Goal: Navigation & Orientation: Understand site structure

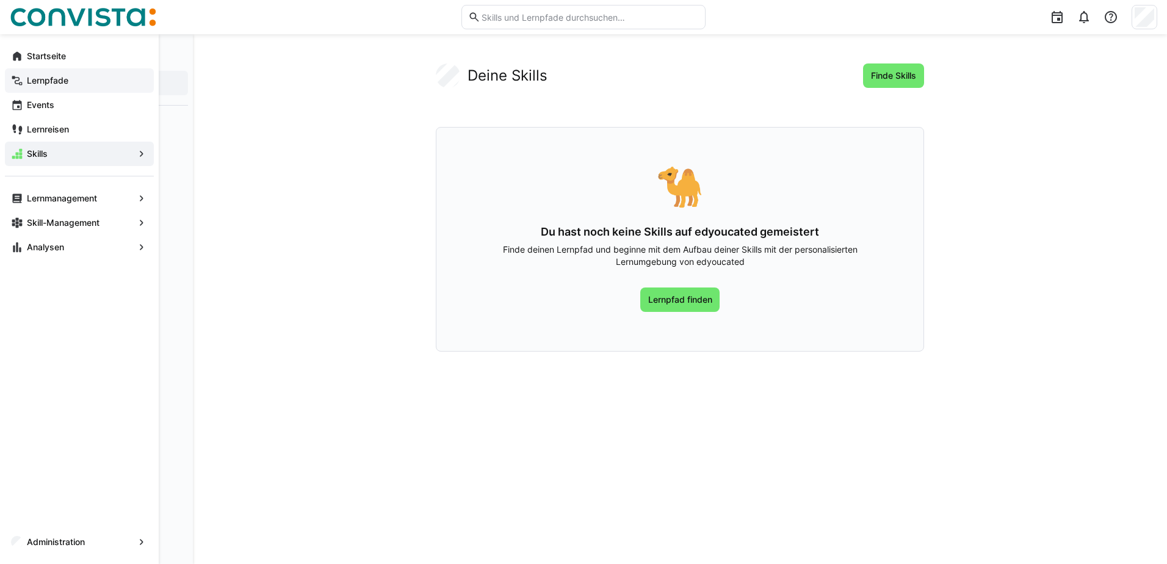
click at [0, 0] on app-navigation-label "Lernpfade" at bounding box center [0, 0] width 0 height 0
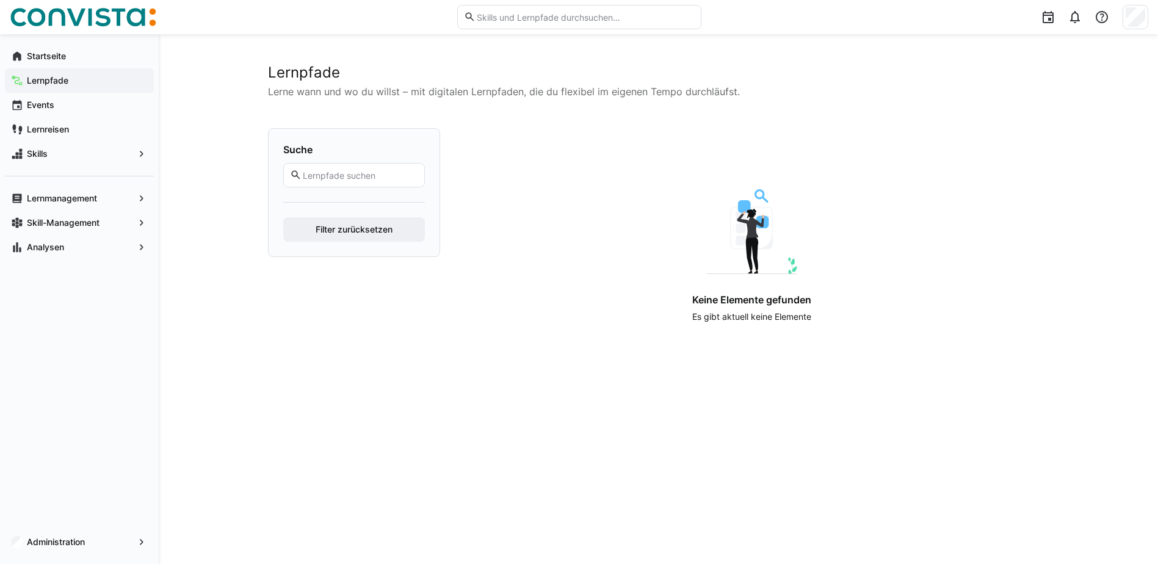
click at [465, 441] on div "Lernpfade Lerne wann und wo du willst – mit digitalen Lernpfaden, die du flexib…" at bounding box center [658, 298] width 781 height 471
click at [0, 0] on app-navigation-label "Lernreisen" at bounding box center [0, 0] width 0 height 0
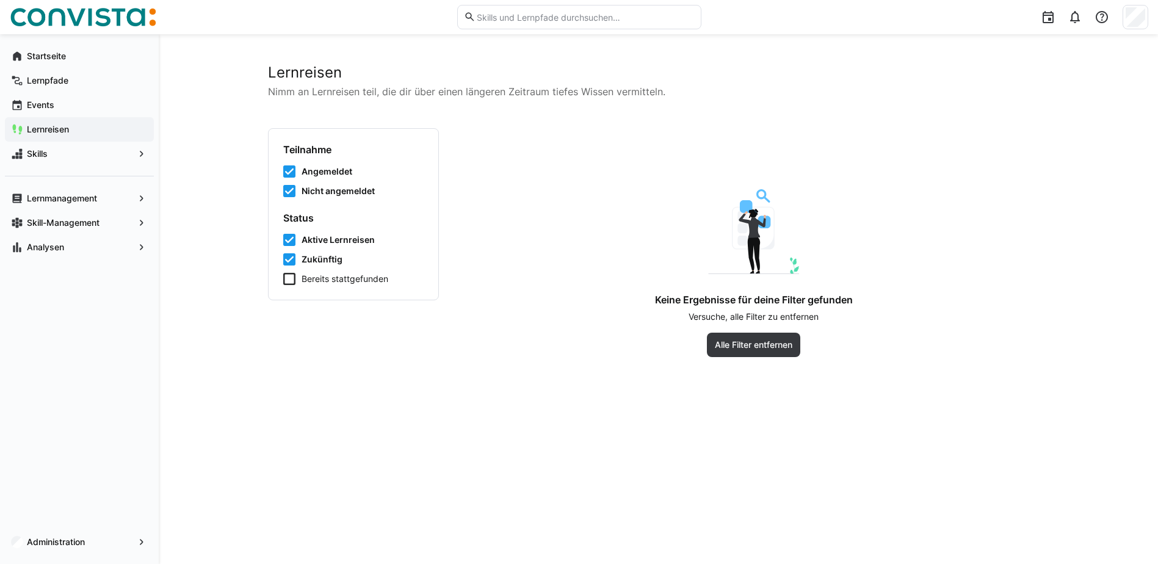
click at [511, 356] on app-empty-results "Keine Ergebnisse für deine Filter gefunden Versuche, alle Filter zu entfernen A…" at bounding box center [753, 273] width 591 height 168
click at [761, 349] on span "Alle Filter entfernen" at bounding box center [753, 345] width 81 height 12
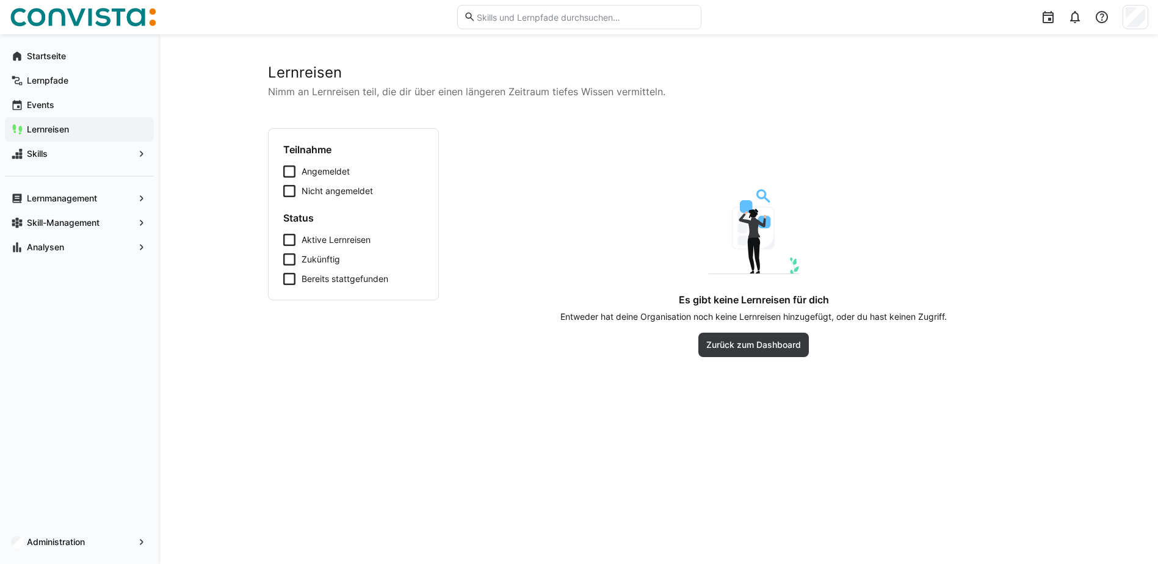
click at [412, 377] on div "Lernreisen Nimm an Lernreisen teil, die dir über einen längeren Zeitraum tiefes…" at bounding box center [658, 298] width 781 height 471
click at [56, 156] on span "Skills" at bounding box center [79, 154] width 109 height 12
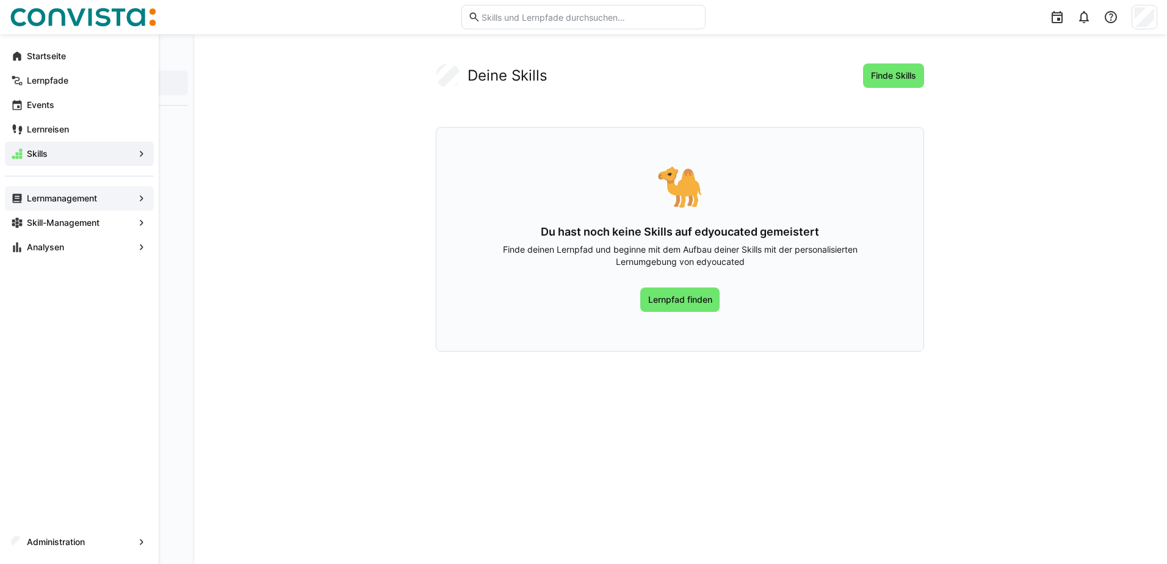
click at [0, 0] on app-navigation-label "Lernmanagement" at bounding box center [0, 0] width 0 height 0
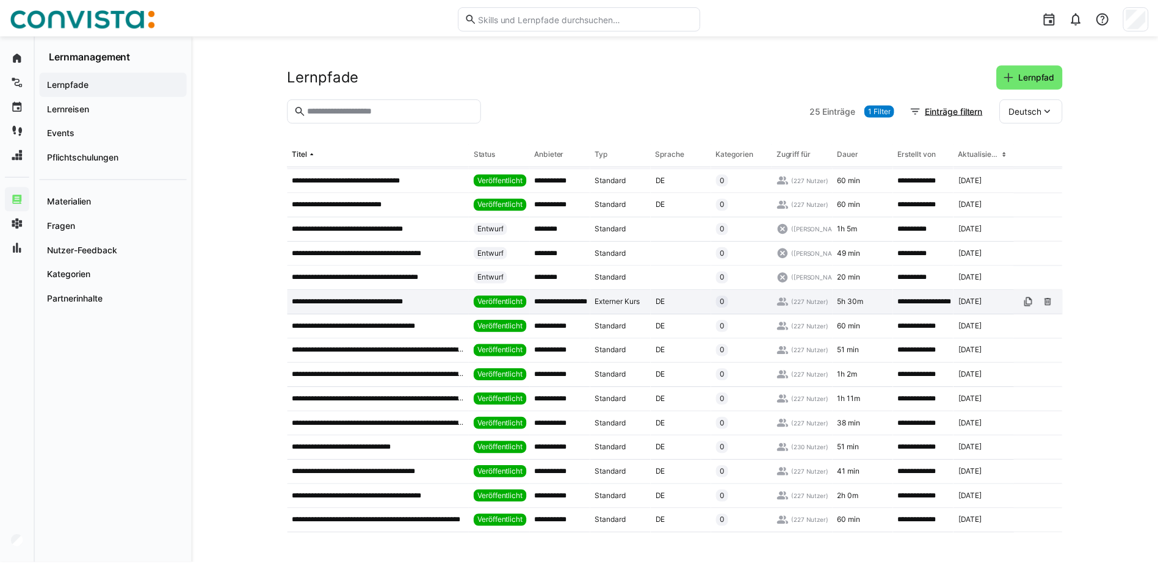
scroll to position [248, 0]
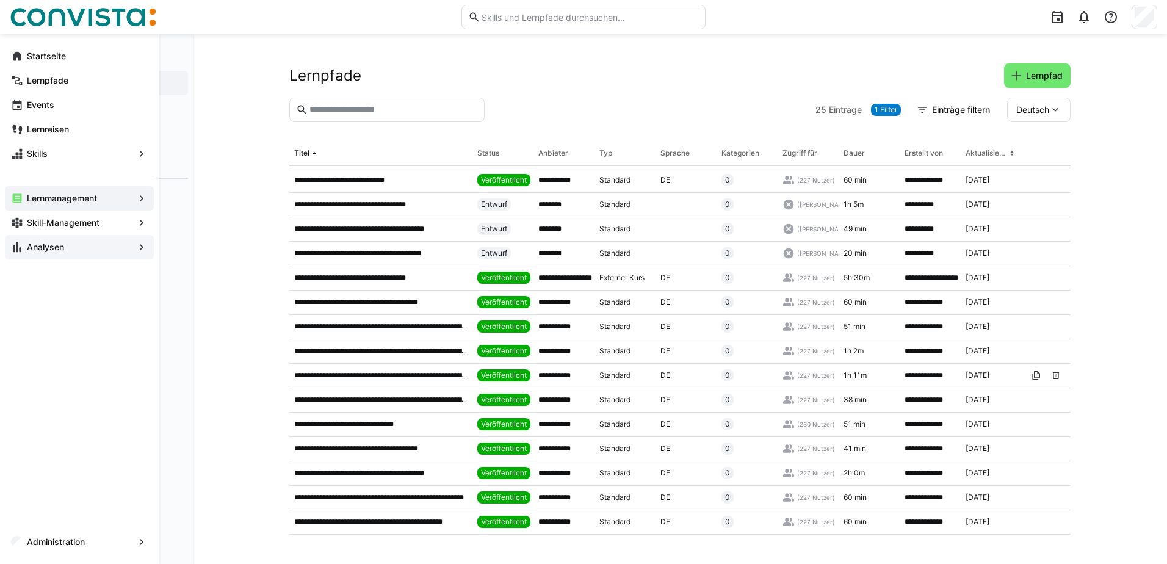
click at [0, 0] on app-navigation-label "Analysen" at bounding box center [0, 0] width 0 height 0
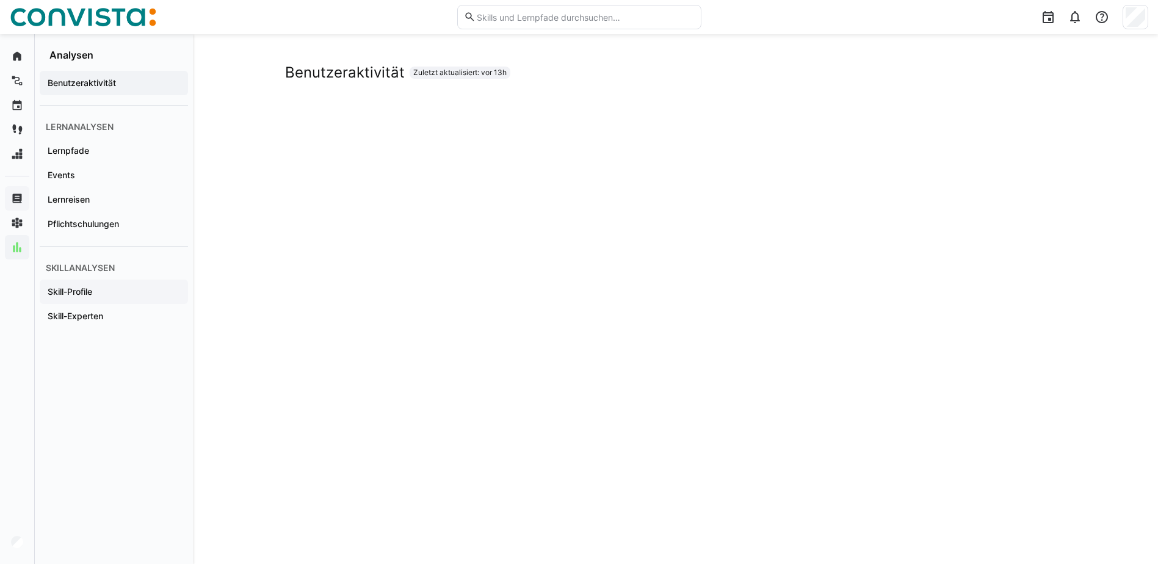
click at [85, 297] on span "Skill-Profile" at bounding box center [114, 292] width 136 height 12
click at [0, 0] on app-navigation-label "Skill-Experten" at bounding box center [0, 0] width 0 height 0
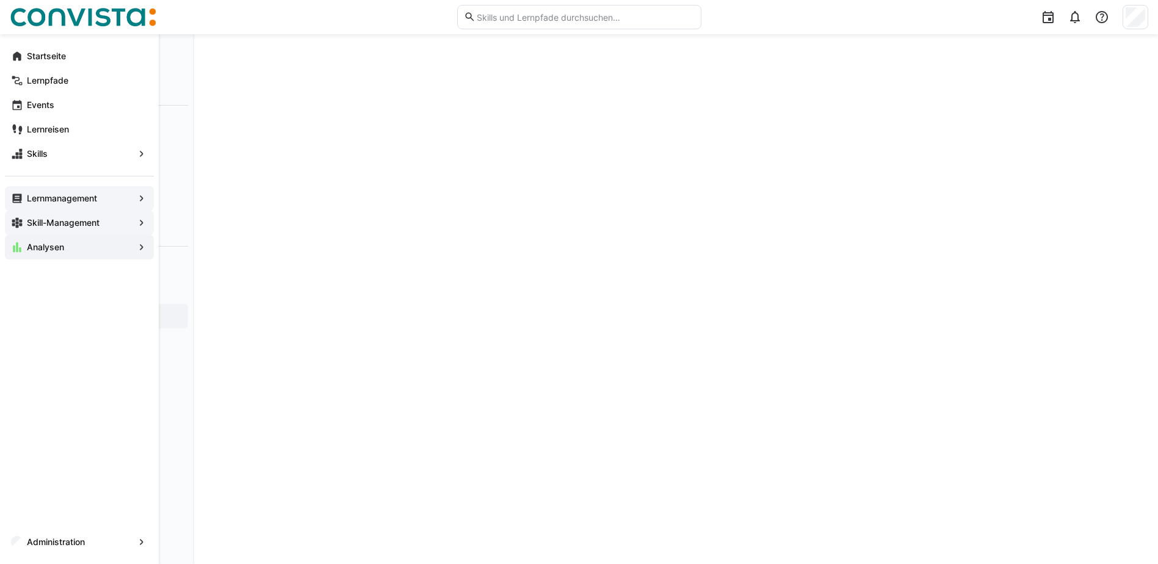
click at [0, 0] on app-navigation-label "Skill-Management" at bounding box center [0, 0] width 0 height 0
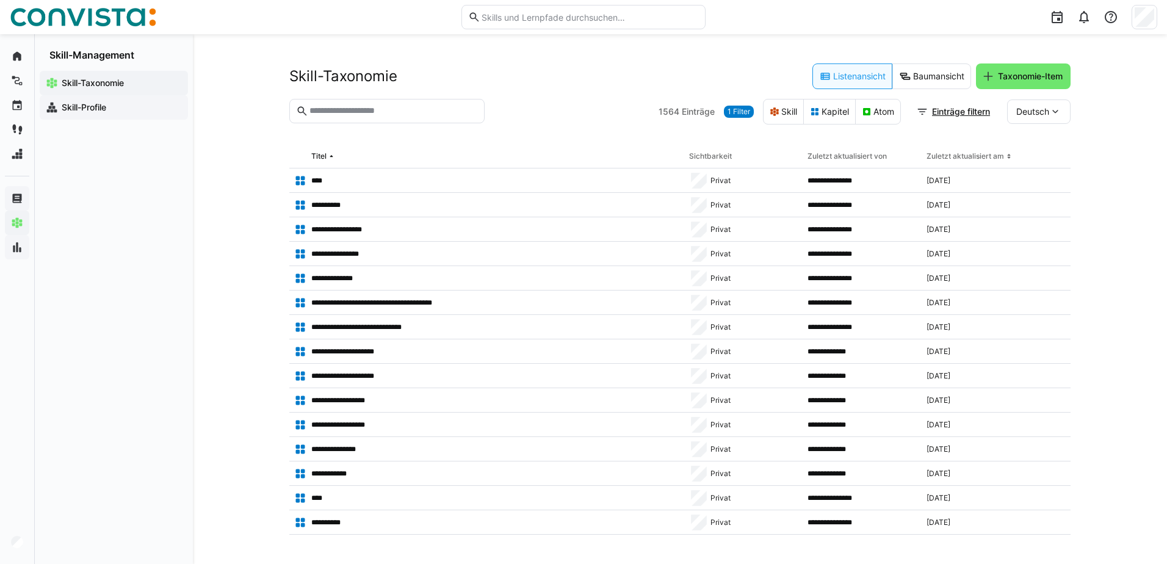
click at [0, 0] on app-navigation-label "Skill-Profile" at bounding box center [0, 0] width 0 height 0
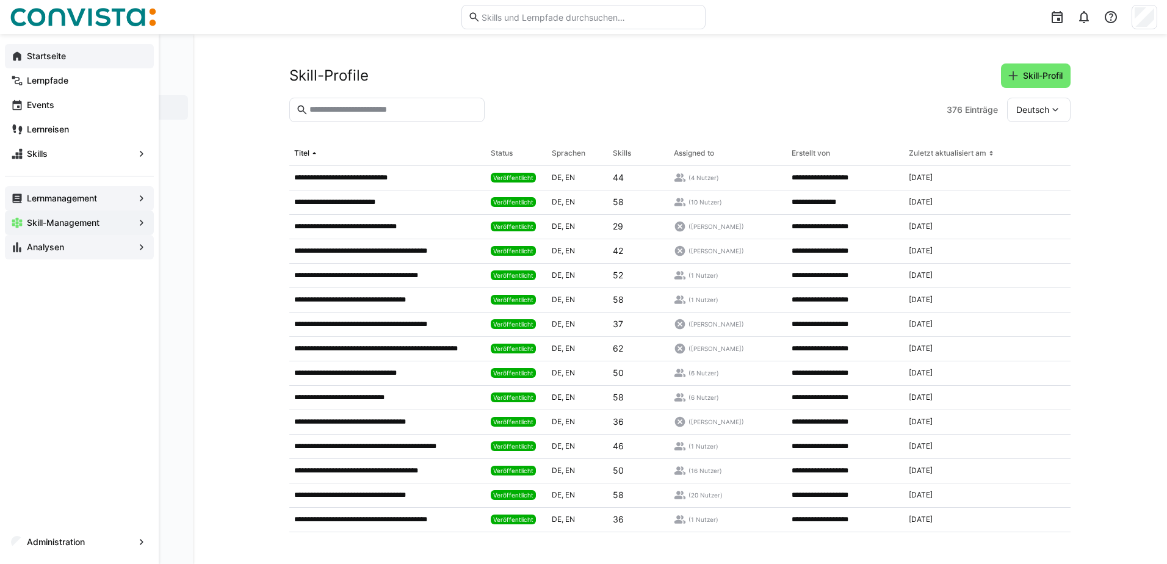
click at [19, 54] on eds-icon at bounding box center [17, 56] width 12 height 12
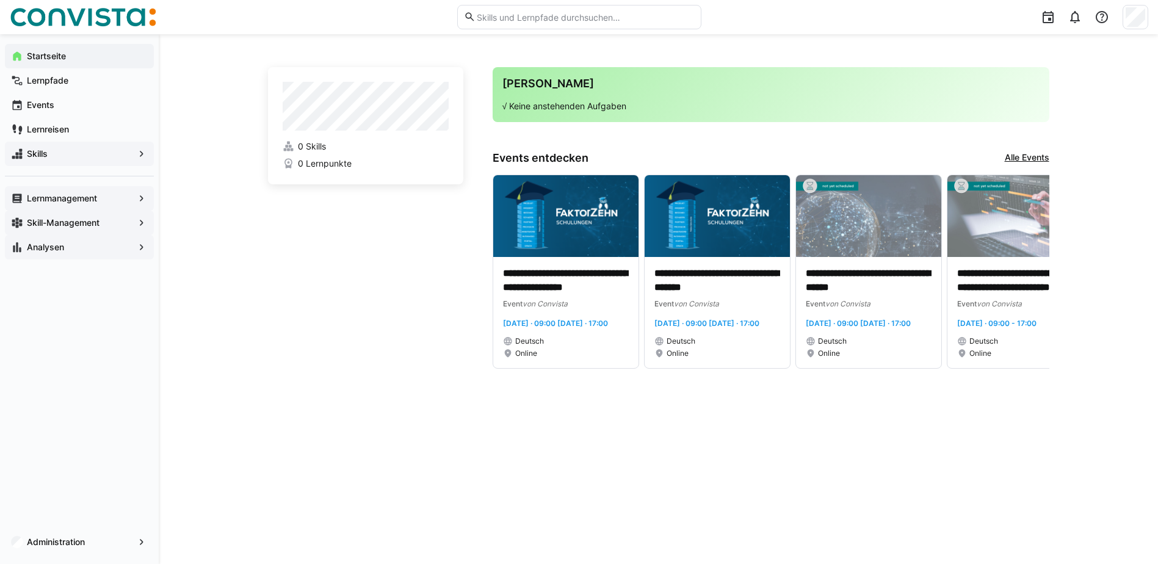
click at [78, 151] on span "Skills" at bounding box center [79, 154] width 109 height 12
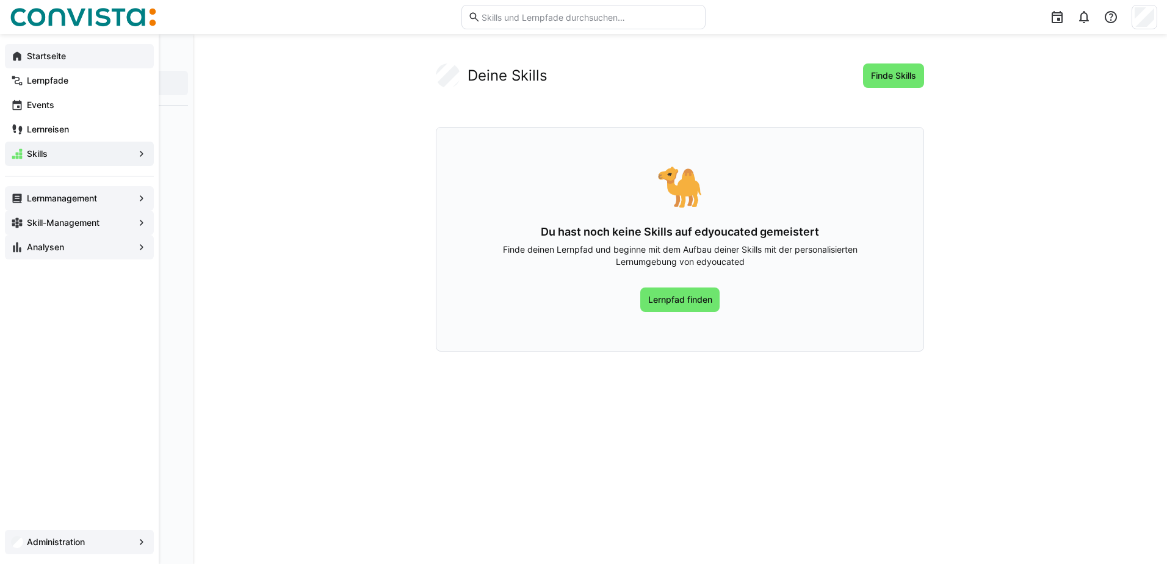
click at [0, 0] on app-navigation-label "Administration" at bounding box center [0, 0] width 0 height 0
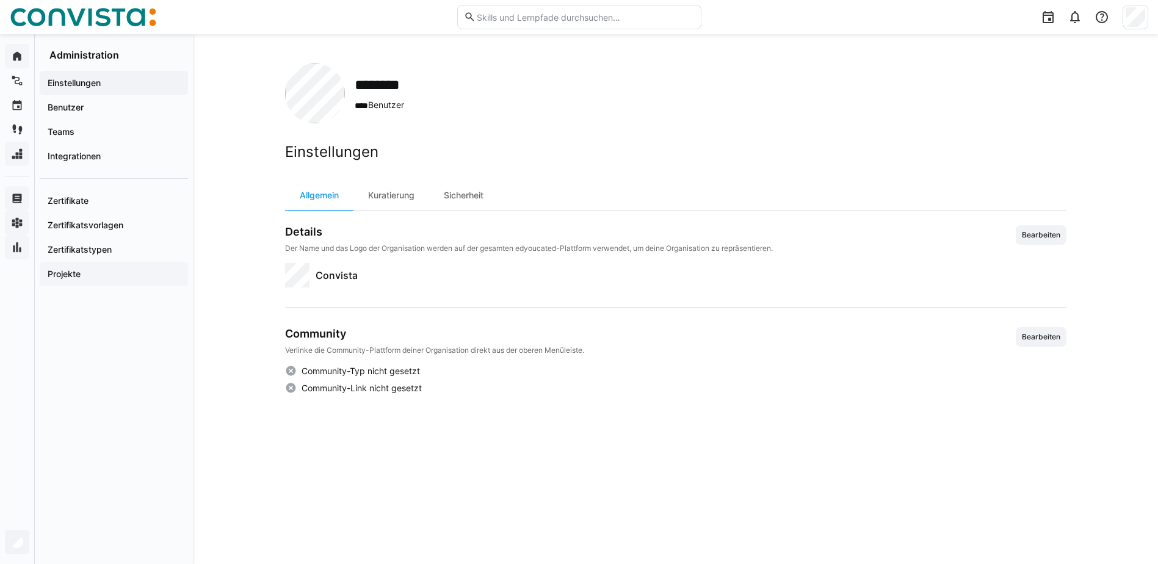
click at [0, 0] on app-navigation-label "Projekte" at bounding box center [0, 0] width 0 height 0
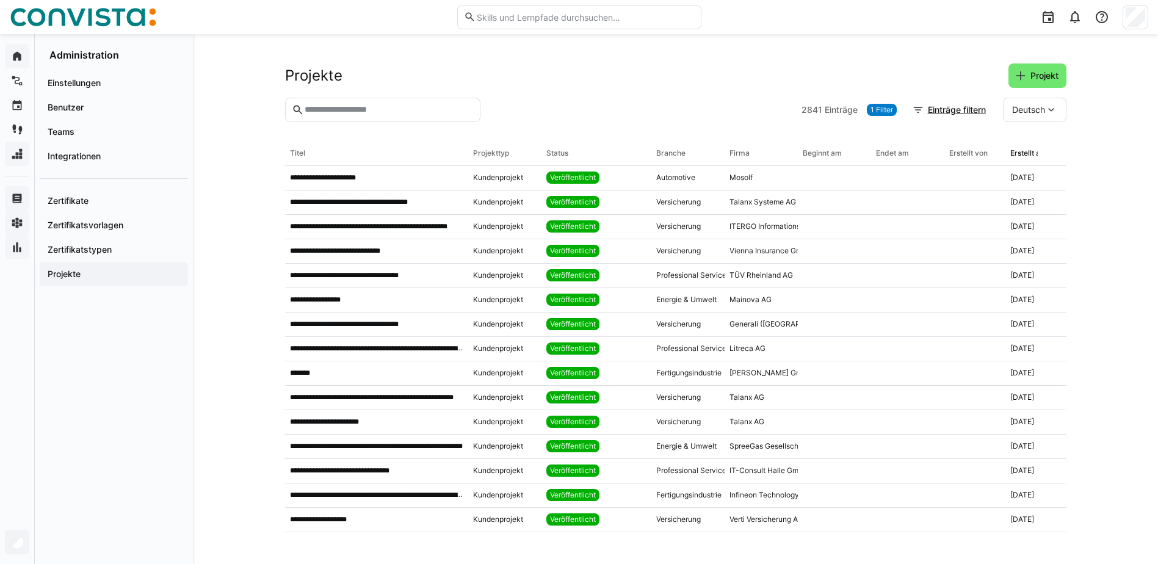
click at [1102, 187] on div "**********" at bounding box center [675, 299] width 965 height 530
click at [212, 352] on div "**********" at bounding box center [675, 299] width 965 height 530
drag, startPoint x: 123, startPoint y: 389, endPoint x: 122, endPoint y: 382, distance: 7.4
click at [122, 388] on div "Einstellungen Benutzer Teams Integrationen Zertifikate Zertifikatsvorlagen Zert…" at bounding box center [114, 312] width 158 height 503
drag, startPoint x: 1083, startPoint y: 281, endPoint x: 1116, endPoint y: 310, distance: 44.6
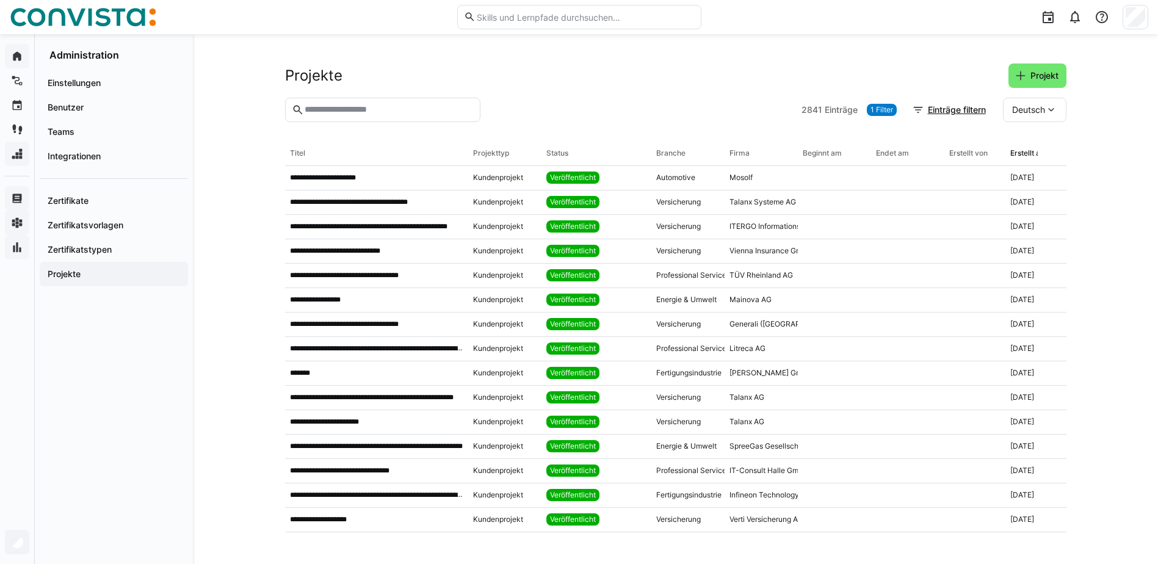
click at [1084, 281] on div "**********" at bounding box center [675, 299] width 965 height 530
click at [248, 268] on div "**********" at bounding box center [675, 299] width 965 height 530
click at [1124, 257] on div "**********" at bounding box center [675, 299] width 965 height 530
